Goal: Find specific page/section: Find specific page/section

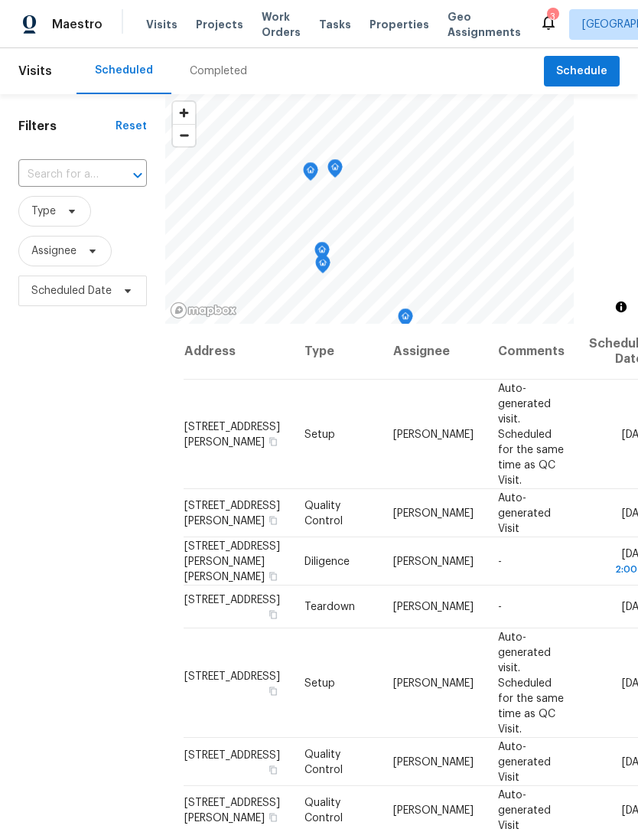
click at [375, 41] on div "Maestro Visits Projects Work Orders Tasks Properties Geo Assignments 3 [GEOGRAP…" at bounding box center [319, 24] width 638 height 48
click at [383, 27] on span "Properties" at bounding box center [400, 24] width 60 height 15
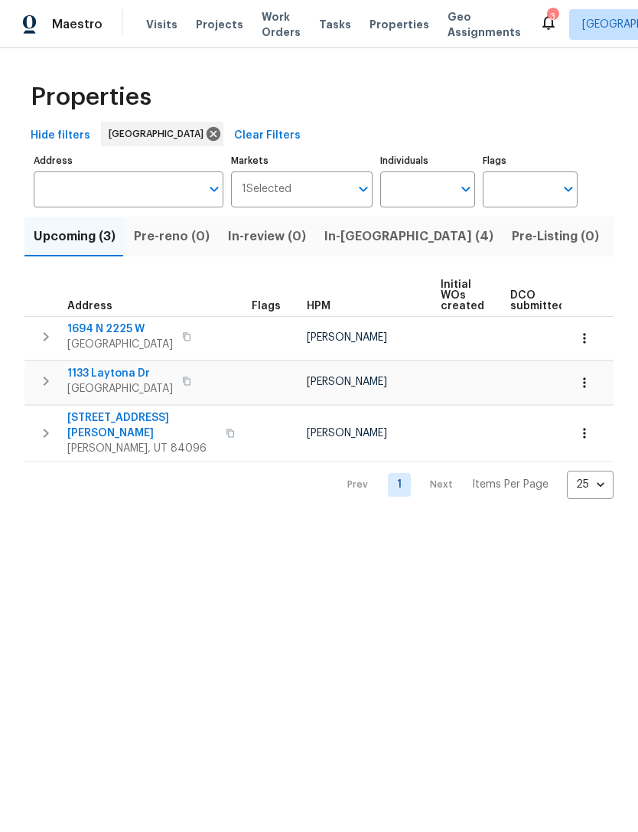
click at [583, 430] on icon "button" at bounding box center [584, 432] width 15 height 15
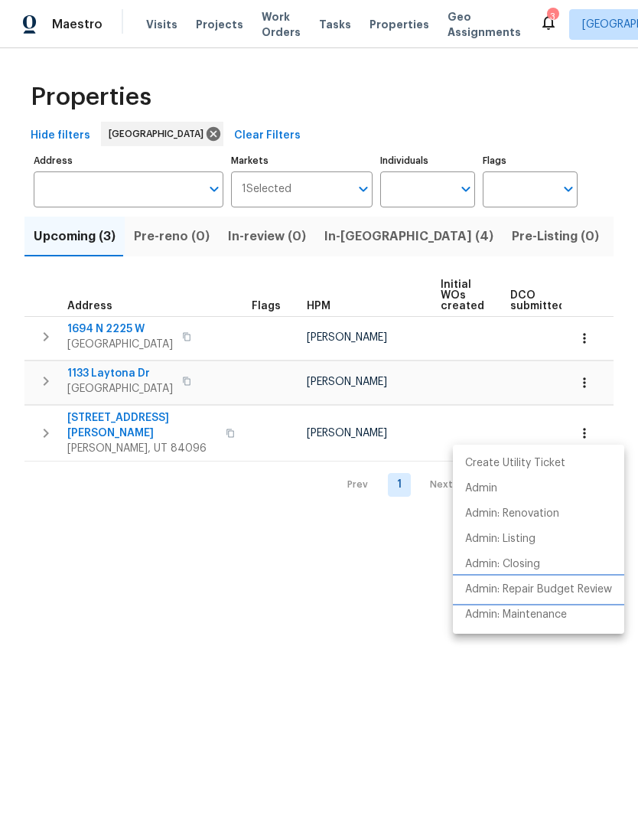
click at [529, 591] on p "Admin: Repair Budget Review" at bounding box center [538, 589] width 147 height 16
